Goal: Task Accomplishment & Management: Use online tool/utility

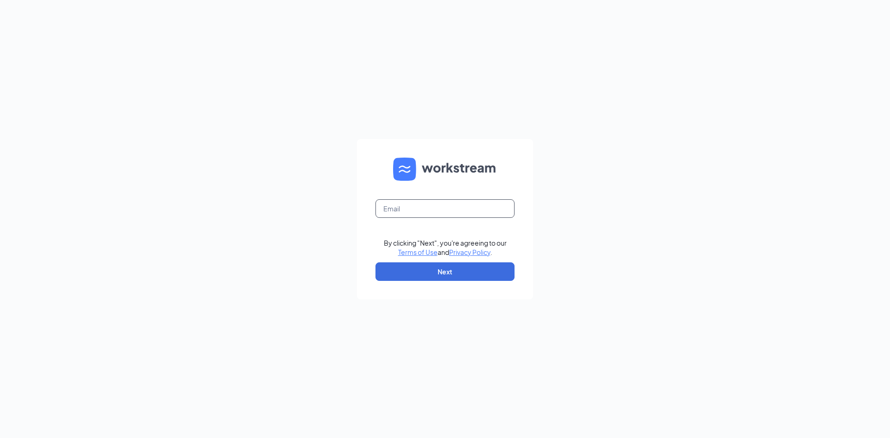
drag, startPoint x: 435, startPoint y: 209, endPoint x: 440, endPoint y: 218, distance: 10.0
click at [435, 209] on input "text" at bounding box center [444, 208] width 139 height 19
type input "[EMAIL_ADDRESS][DOMAIN_NAME]"
click at [467, 275] on button "Next" at bounding box center [444, 271] width 139 height 19
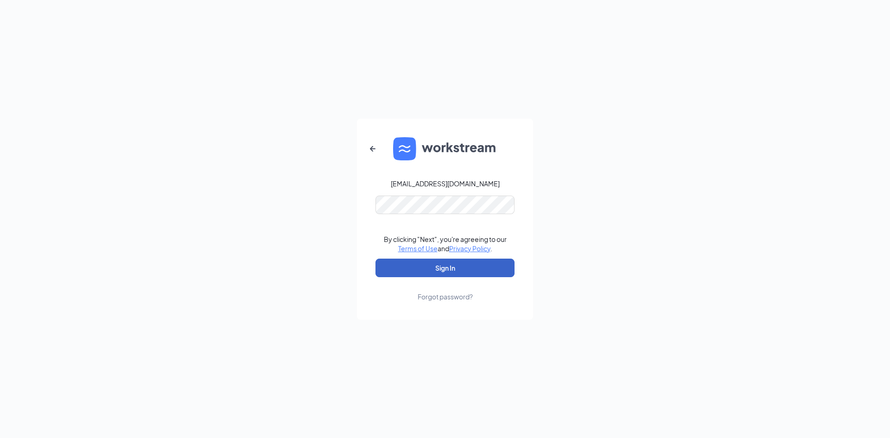
click at [443, 268] on button "Sign In" at bounding box center [444, 268] width 139 height 19
click at [566, 59] on div "[EMAIL_ADDRESS][DOMAIN_NAME] Credential mismatches. By clicking "Next", you're …" at bounding box center [445, 219] width 890 height 438
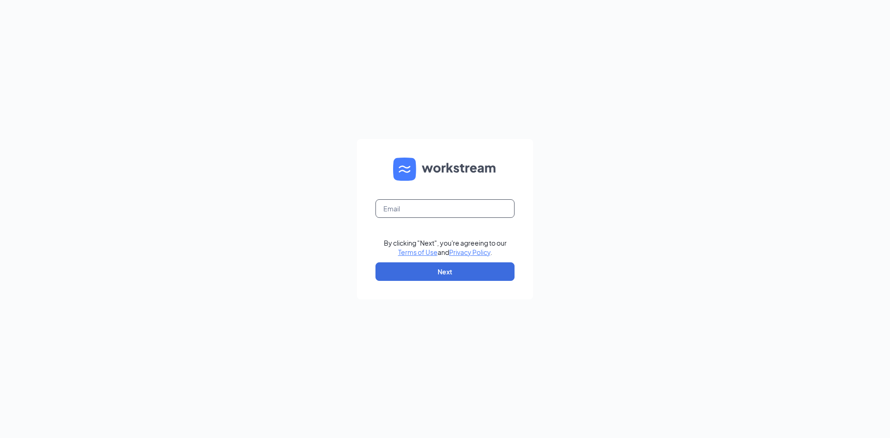
click at [430, 207] on input "text" at bounding box center [444, 208] width 139 height 19
type input "dbennink@bapanetwork.com"
click at [443, 275] on button "Next" at bounding box center [444, 271] width 139 height 19
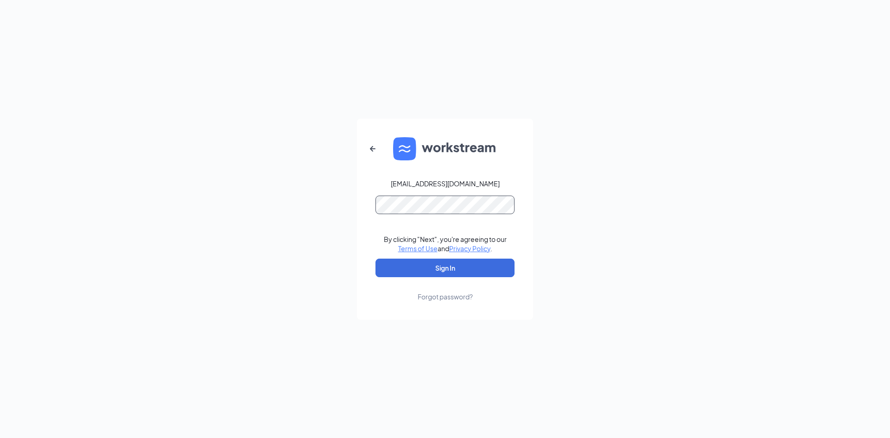
click at [375, 259] on button "Sign In" at bounding box center [444, 268] width 139 height 19
click at [408, 263] on button "Sign In" at bounding box center [444, 268] width 139 height 19
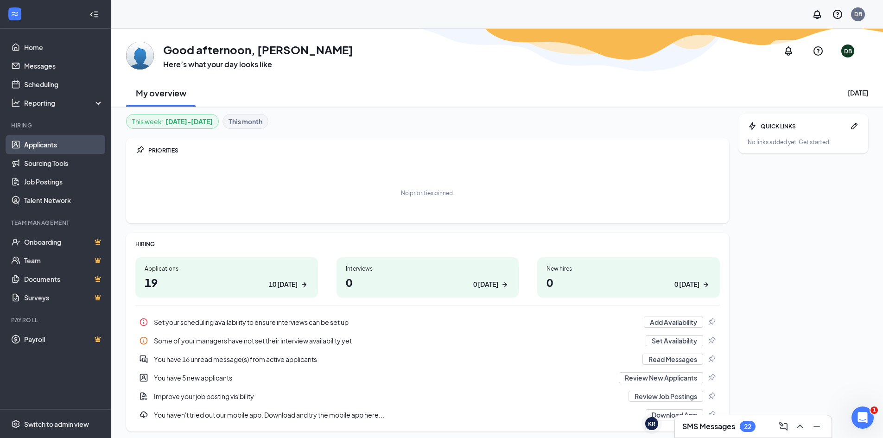
click at [44, 142] on link "Applicants" at bounding box center [63, 144] width 79 height 19
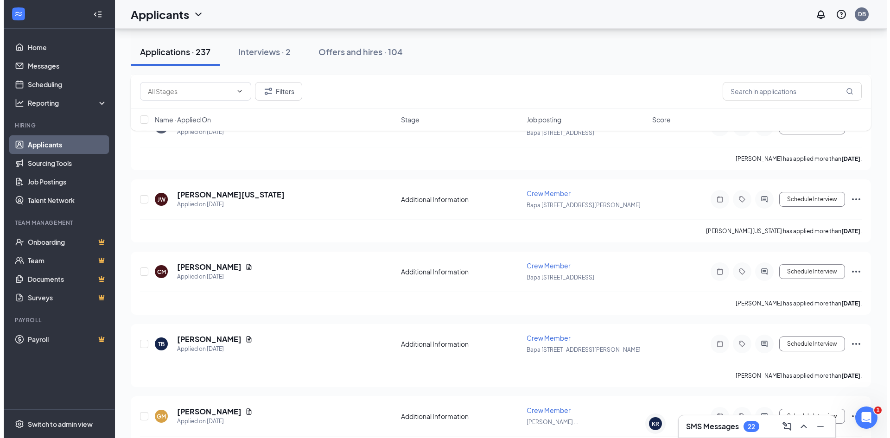
scroll to position [2039, 0]
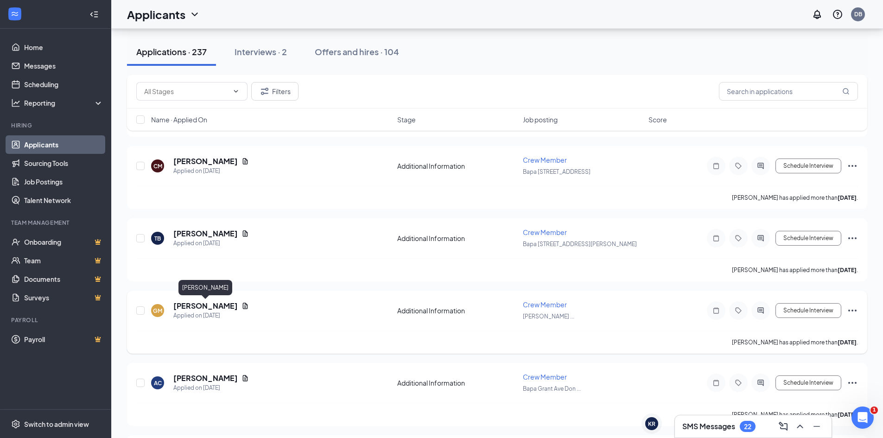
click at [199, 303] on h5 "Gabrielle Murphy" at bounding box center [205, 306] width 64 height 10
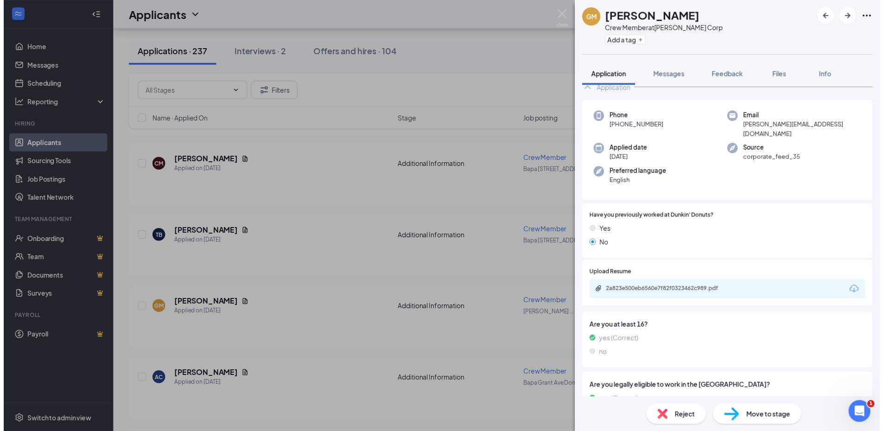
scroll to position [4, 0]
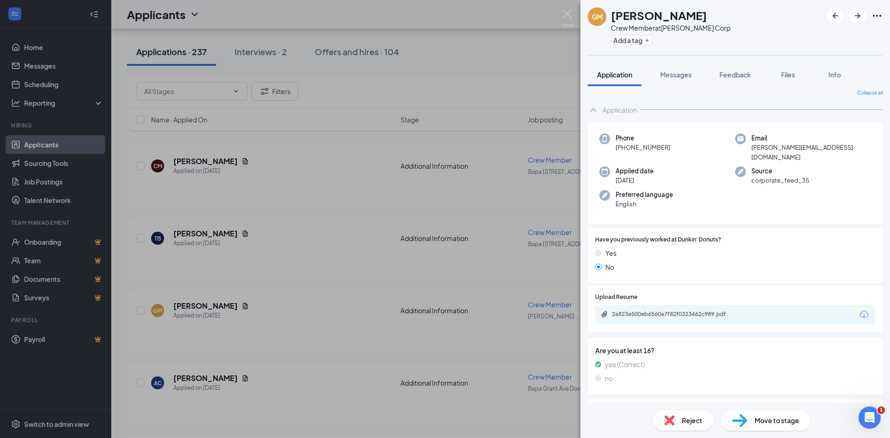
click at [278, 310] on div "GM Gabrielle Murphy Crew Member at Ghanshyam Maharaj Corp Add a tag Application…" at bounding box center [445, 219] width 890 height 438
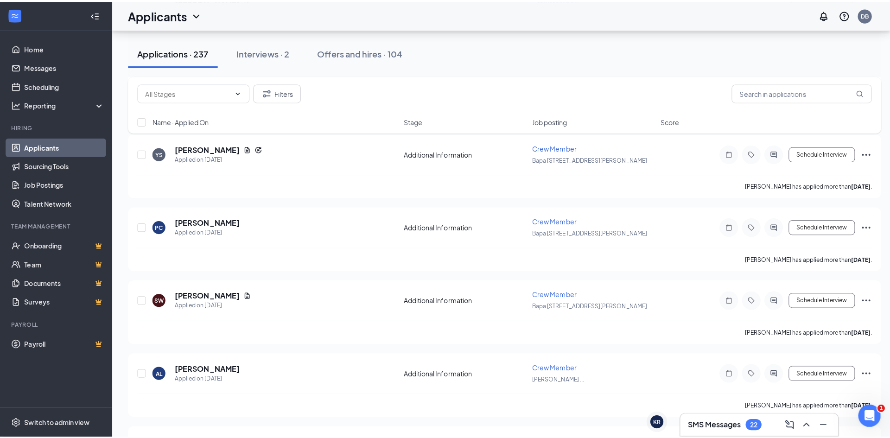
scroll to position [3198, 0]
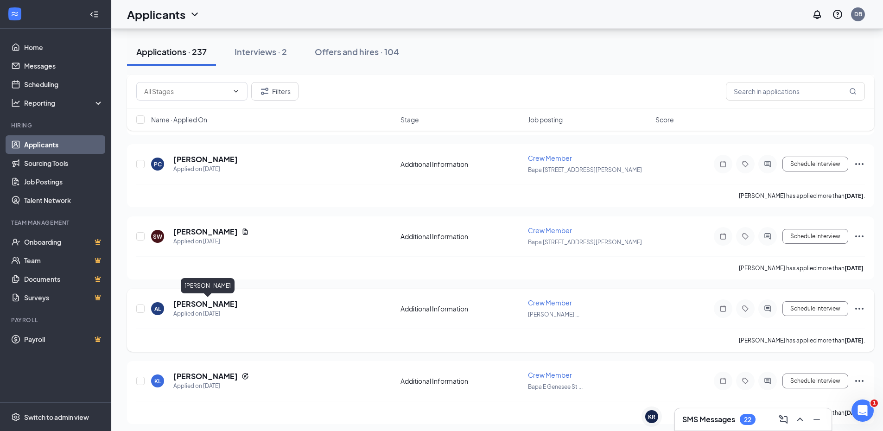
click at [187, 304] on h5 "Azahira F Lopez garcia" at bounding box center [205, 304] width 64 height 10
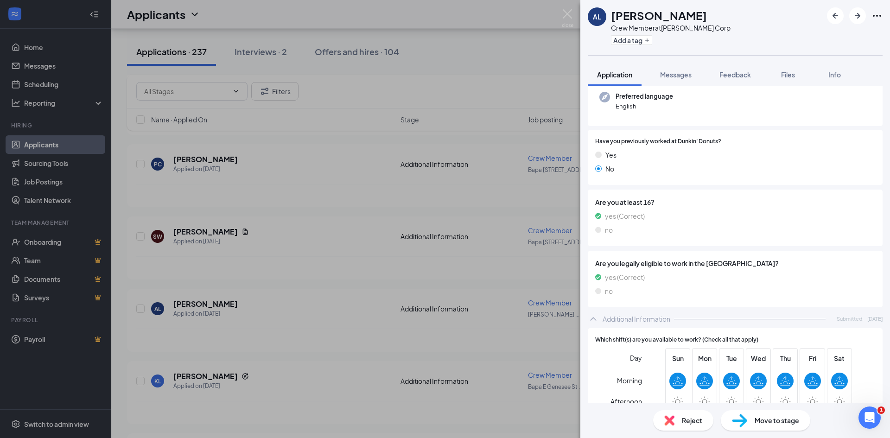
scroll to position [139, 0]
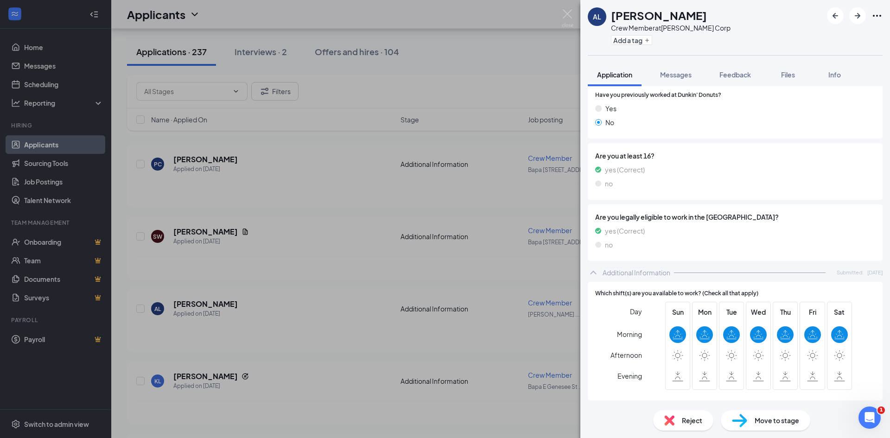
click at [269, 295] on div "AL Azahira F Lopez garcia Crew Member at Ghanshyam Maharaj Corp Add a tag Appli…" at bounding box center [445, 219] width 890 height 438
click at [320, 292] on div "AL Azahira F Lopez garcia Applied on Sep 8 Additional Information Crew Member G…" at bounding box center [500, 320] width 747 height 63
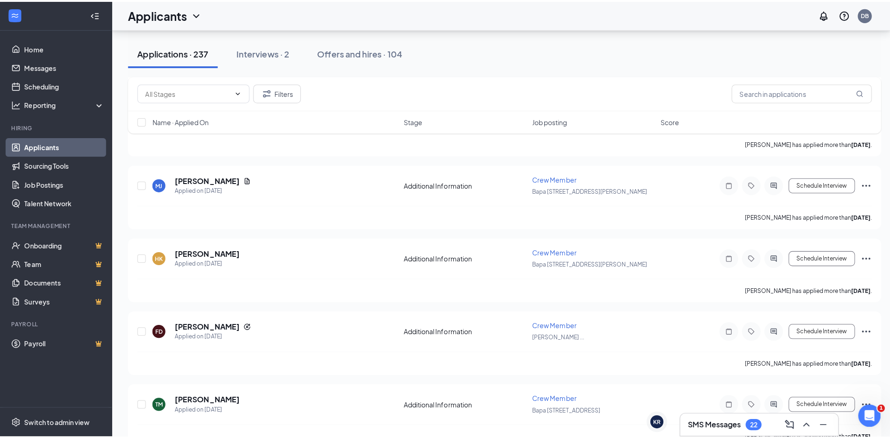
scroll to position [4356, 0]
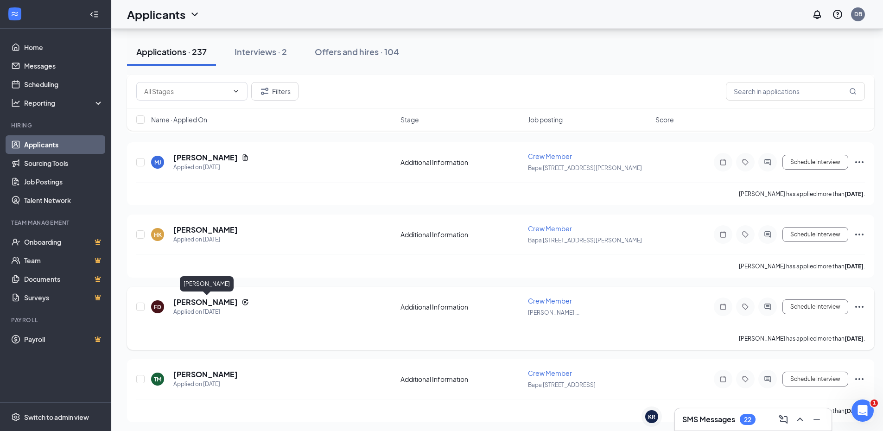
click at [214, 300] on h5 "Frederick Dillingham" at bounding box center [205, 302] width 64 height 10
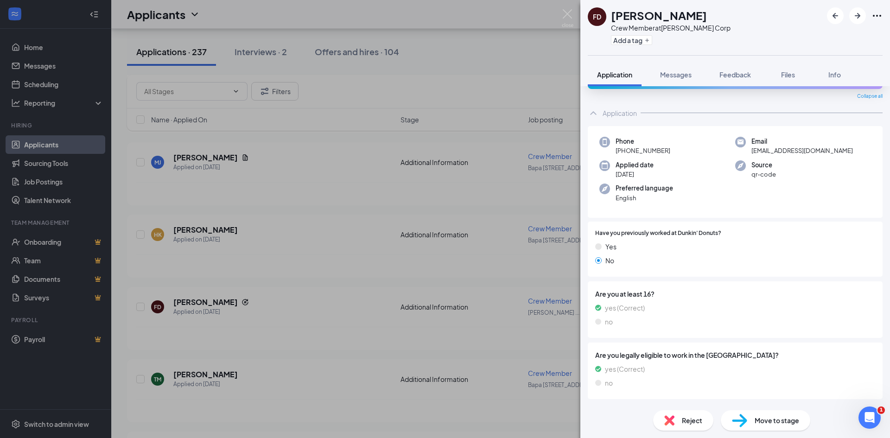
scroll to position [26, 0]
click at [320, 269] on div "FD Frederick Dillingham Crew Member at Ghanshyam Maharaj Corp Add a tag Applica…" at bounding box center [445, 219] width 890 height 438
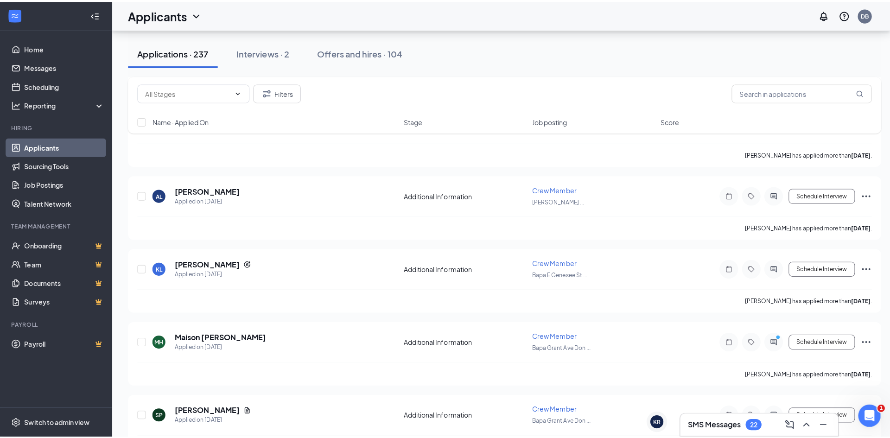
scroll to position [3290, 0]
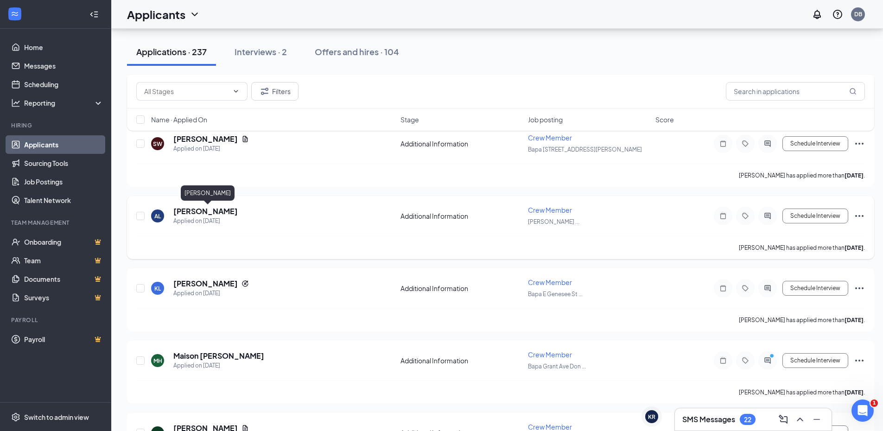
click at [222, 209] on h5 "Azahira F Lopez garcia" at bounding box center [205, 211] width 64 height 10
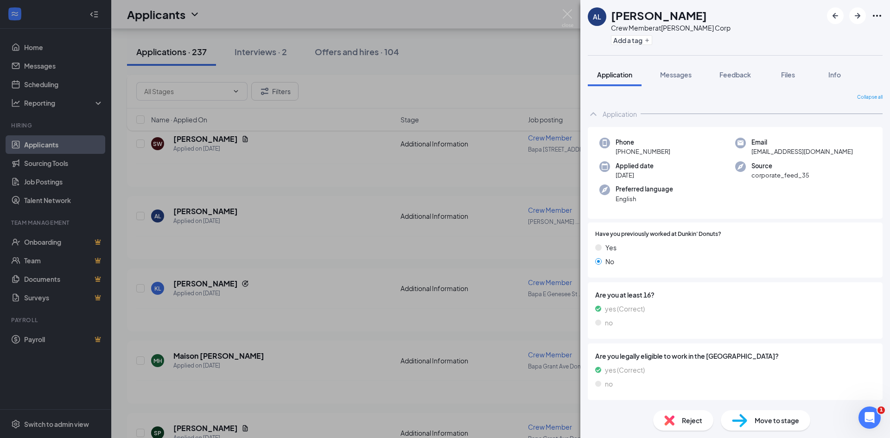
drag, startPoint x: 269, startPoint y: 243, endPoint x: 367, endPoint y: 339, distance: 137.6
click at [307, 238] on div "AL Azahira F Lopez garcia Crew Member at Ghanshyam Maharaj Corp Add a tag Appli…" at bounding box center [445, 219] width 890 height 438
click at [283, 192] on div "BS Baylee Saucier Applied Today 12:28 PM Additional Information Crew Member Bap…" at bounding box center [500, 191] width 747 height 6497
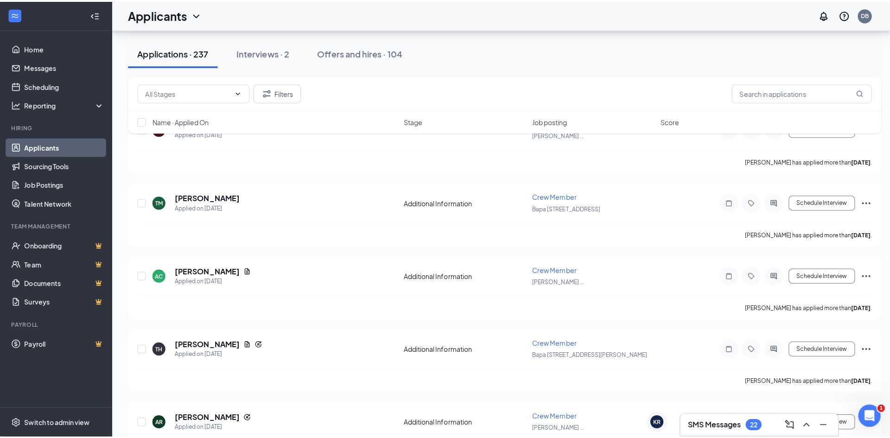
scroll to position [4542, 0]
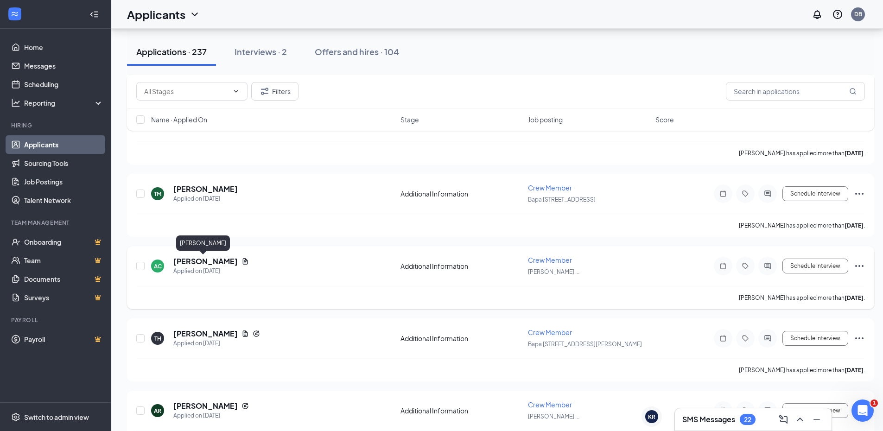
click at [203, 257] on h5 "Angel Conley" at bounding box center [205, 261] width 64 height 10
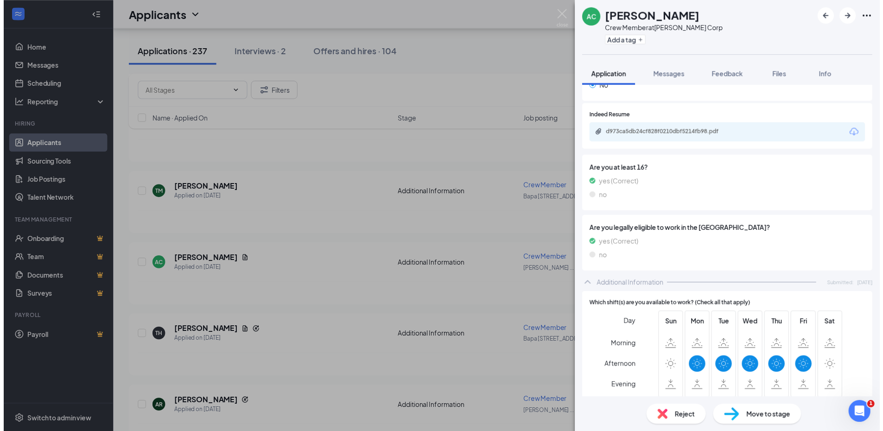
scroll to position [185, 0]
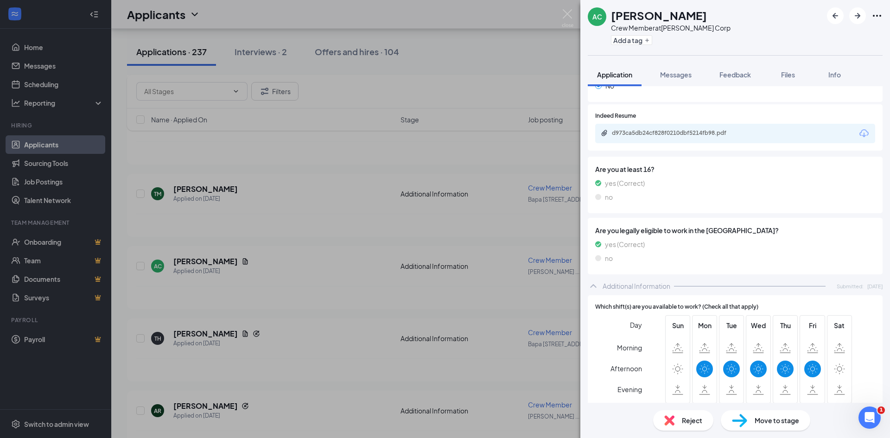
click at [307, 253] on div "AC Angel Conley Crew Member at Ghanshyam Maharaj Corp Add a tag Application Mes…" at bounding box center [445, 219] width 890 height 438
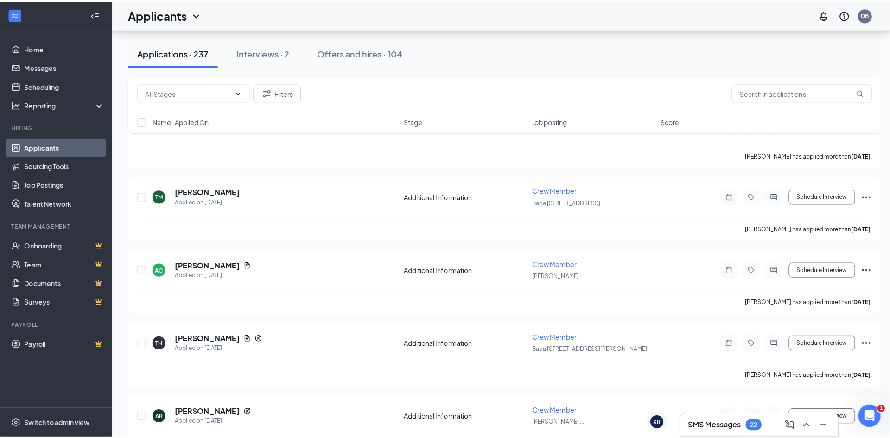
scroll to position [4681, 0]
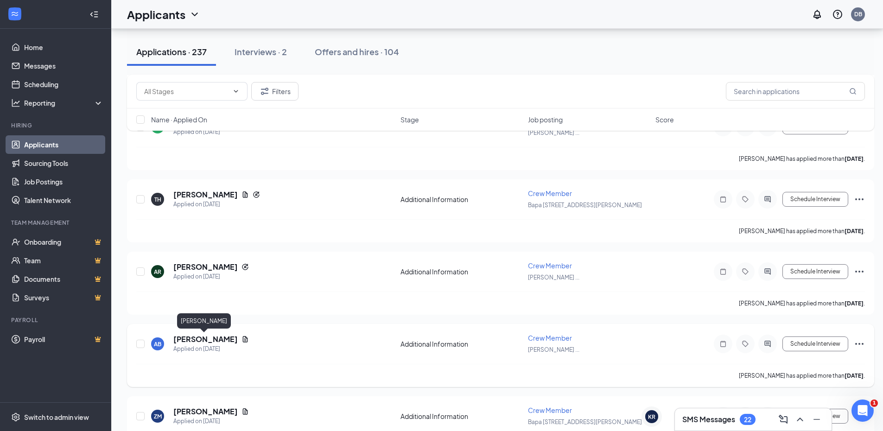
click at [202, 337] on h5 "Ashlynn Braley" at bounding box center [205, 339] width 64 height 10
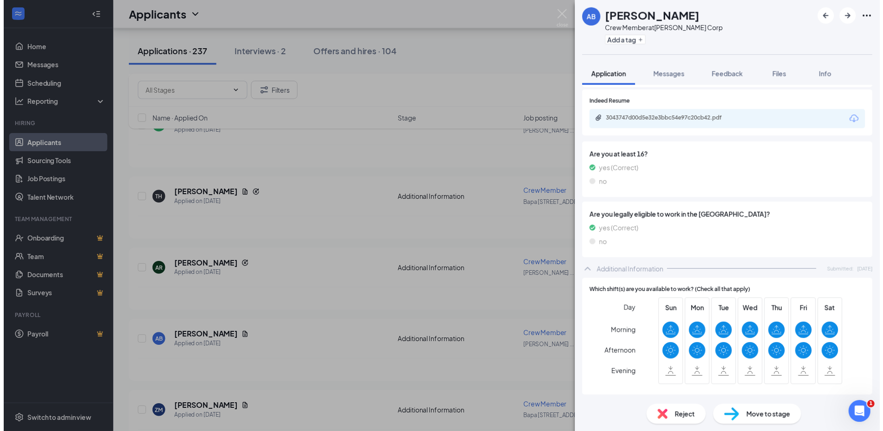
scroll to position [190, 0]
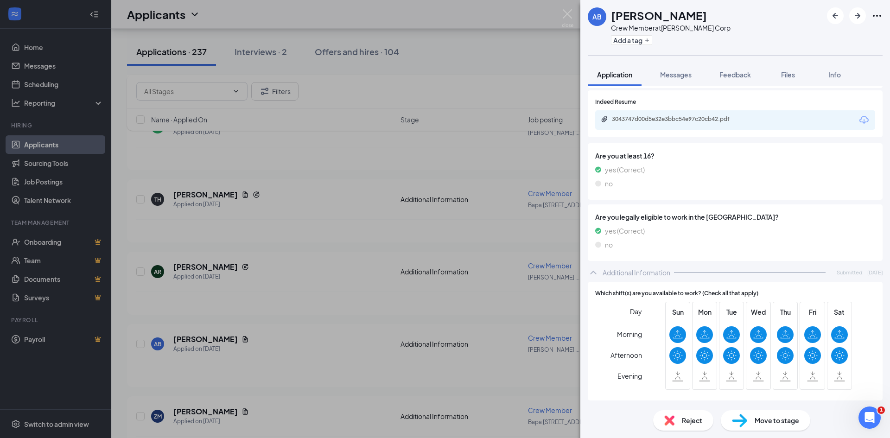
click at [314, 182] on div "AB Ashlynn Braley Crew Member at Ghanshyam Maharaj Corp Add a tag Application M…" at bounding box center [445, 219] width 890 height 438
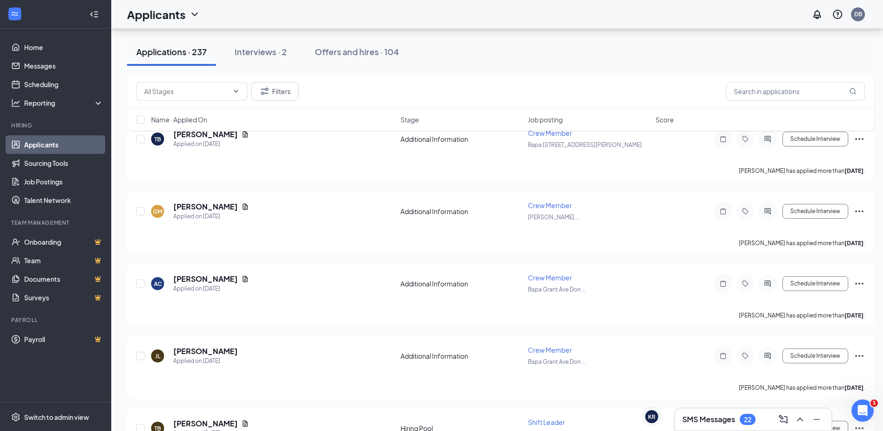
scroll to position [2140, 0]
